Goal: Task Accomplishment & Management: Manage account settings

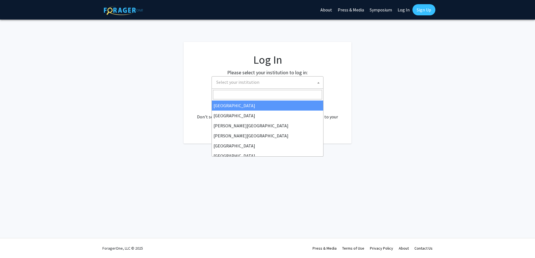
click at [257, 81] on span "Select your institution" at bounding box center [237, 82] width 43 height 6
select select "34"
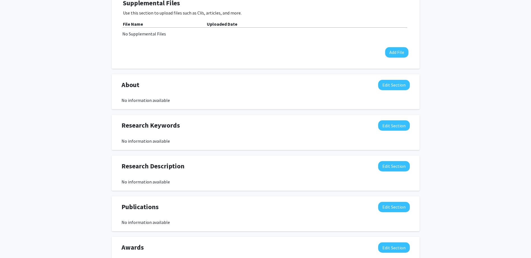
scroll to position [211, 0]
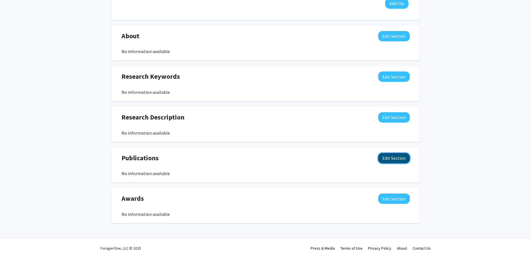
click at [400, 161] on button "Edit Section" at bounding box center [394, 158] width 32 height 10
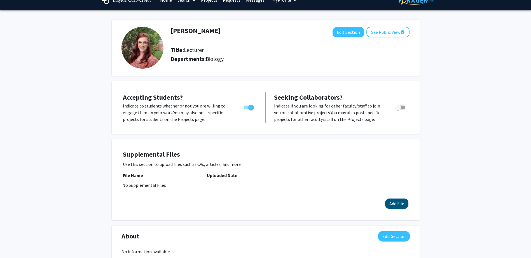
scroll to position [0, 0]
